Goal: Use online tool/utility: Use online tool/utility

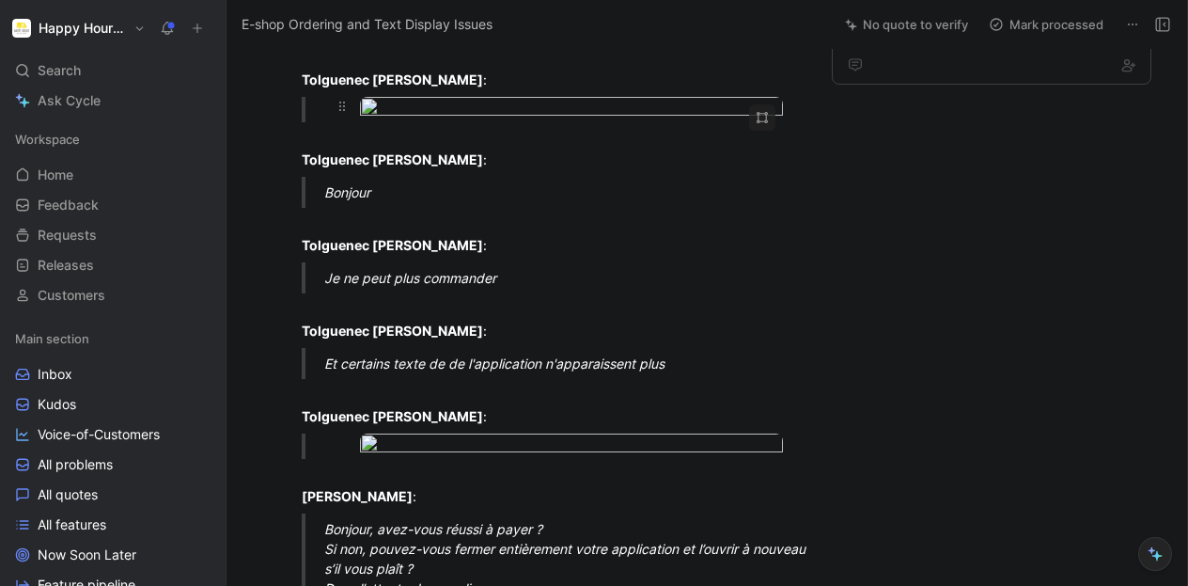
scroll to position [308, 0]
drag, startPoint x: 511, startPoint y: 238, endPoint x: 338, endPoint y: 76, distance: 236.8
click at [338, 99] on icon at bounding box center [342, 106] width 15 height 15
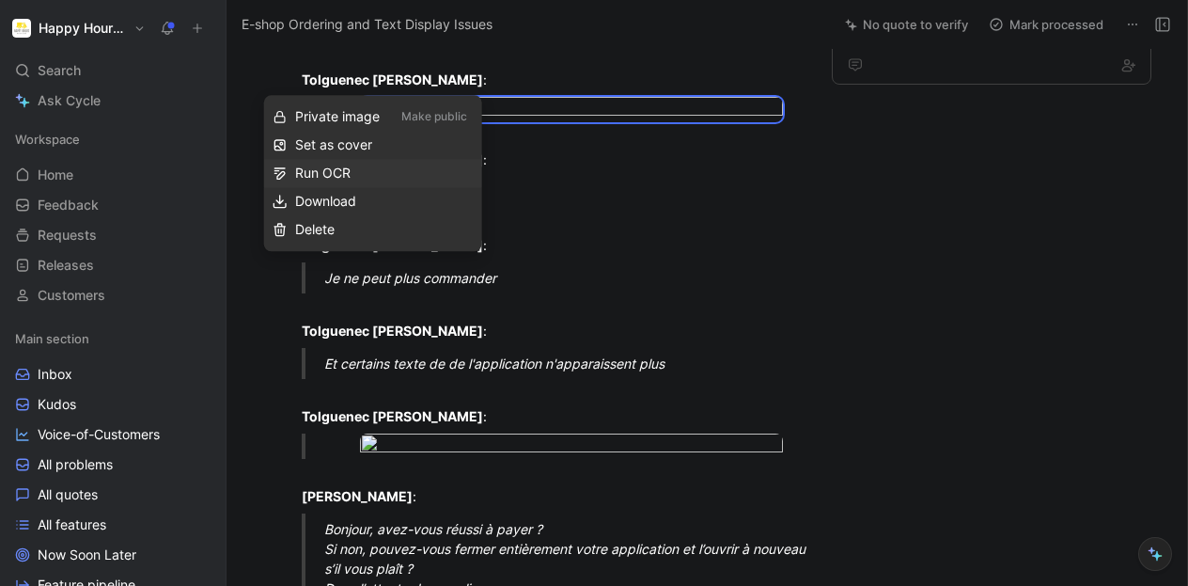
click at [332, 176] on div "Run OCR" at bounding box center [384, 173] width 179 height 23
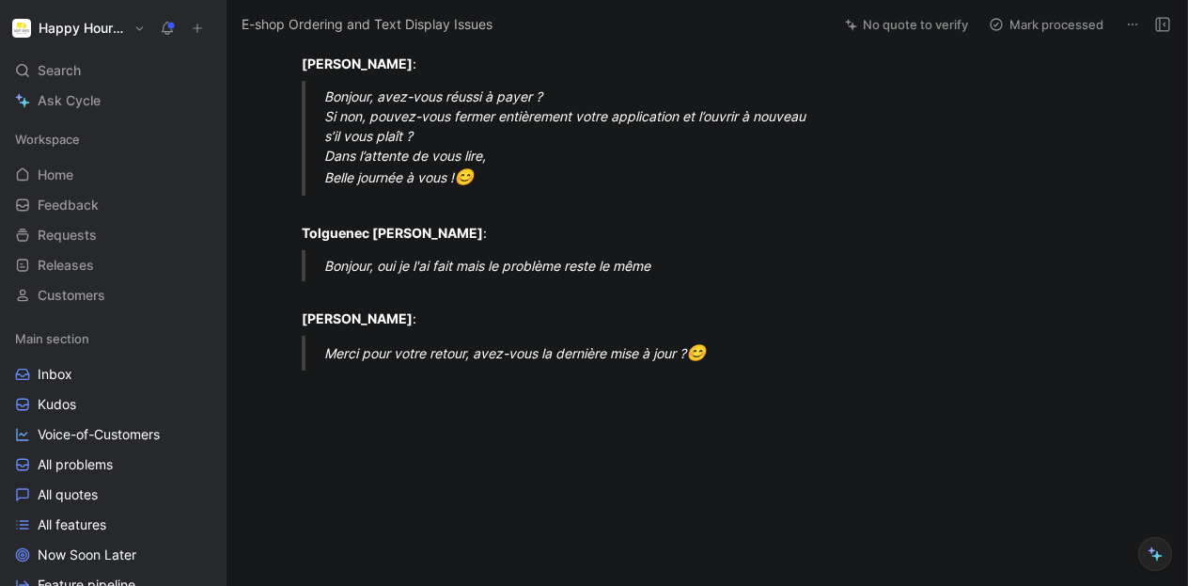
scroll to position [1269, 0]
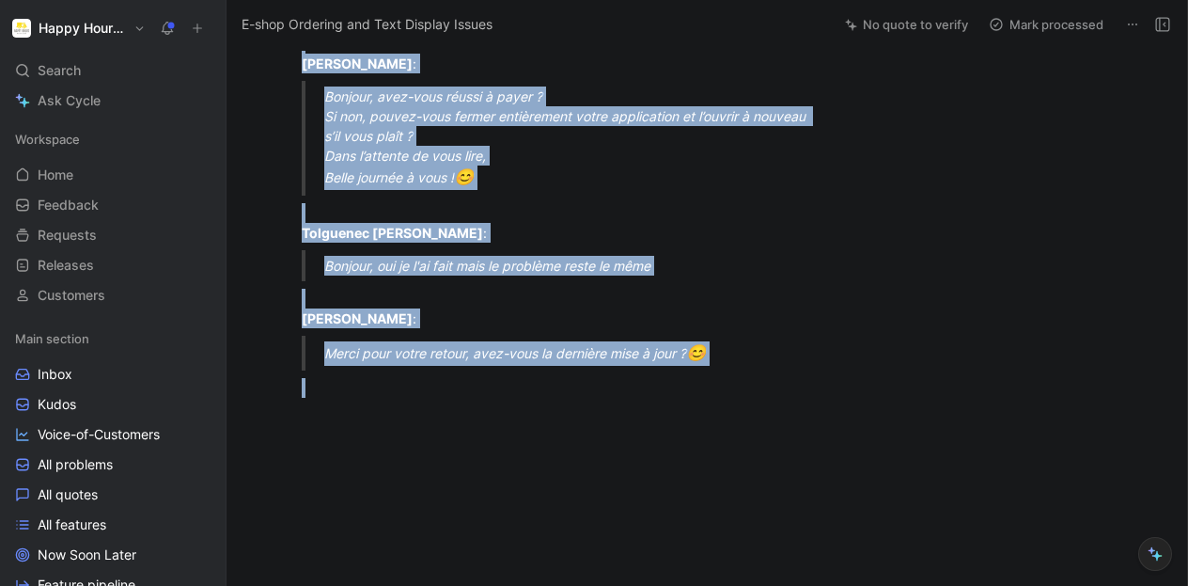
copy div "Loremipsu Dolor : S-amet Consectet Adipi : Elitse doe te incididun ut labo ? Et…"
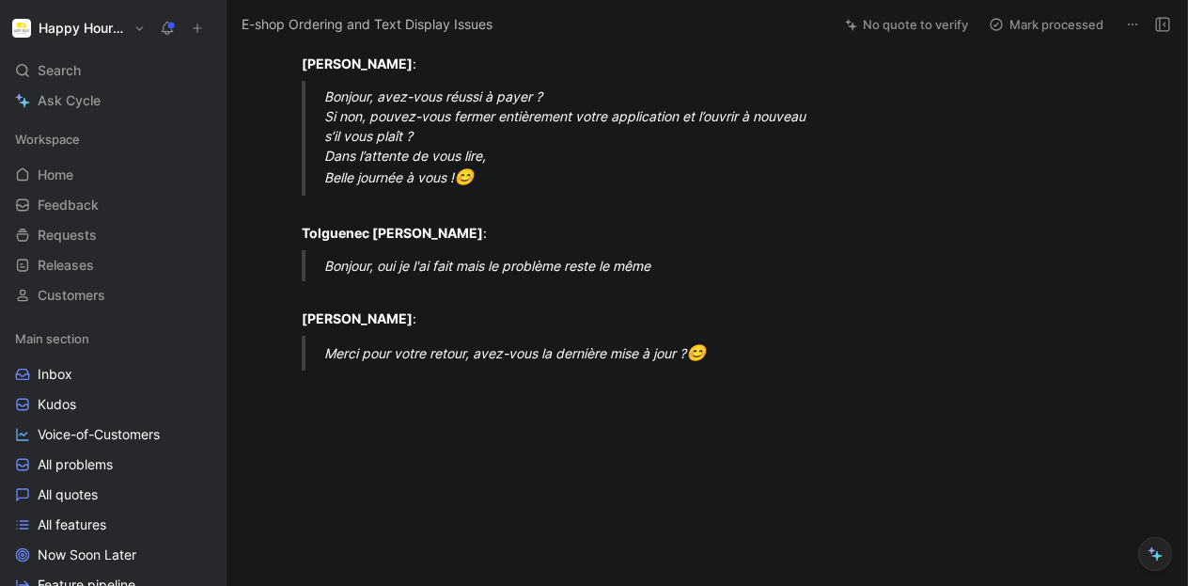
copy div "f6f57641971b4c5999ee8f619e76afa9"
